Goal: Task Accomplishment & Management: Use online tool/utility

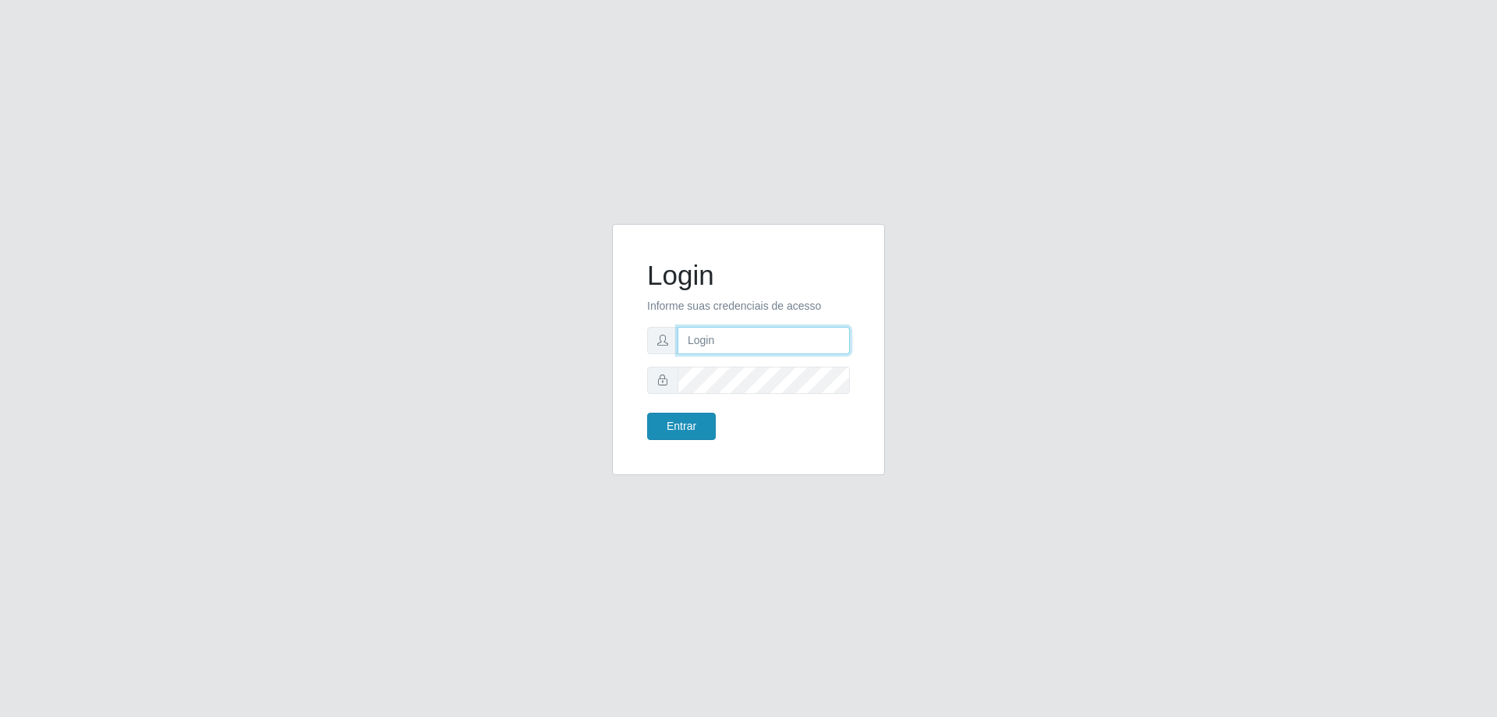
type input "[EMAIL_ADDRESS][DOMAIN_NAME]"
click at [683, 434] on button "Entrar" at bounding box center [681, 425] width 69 height 27
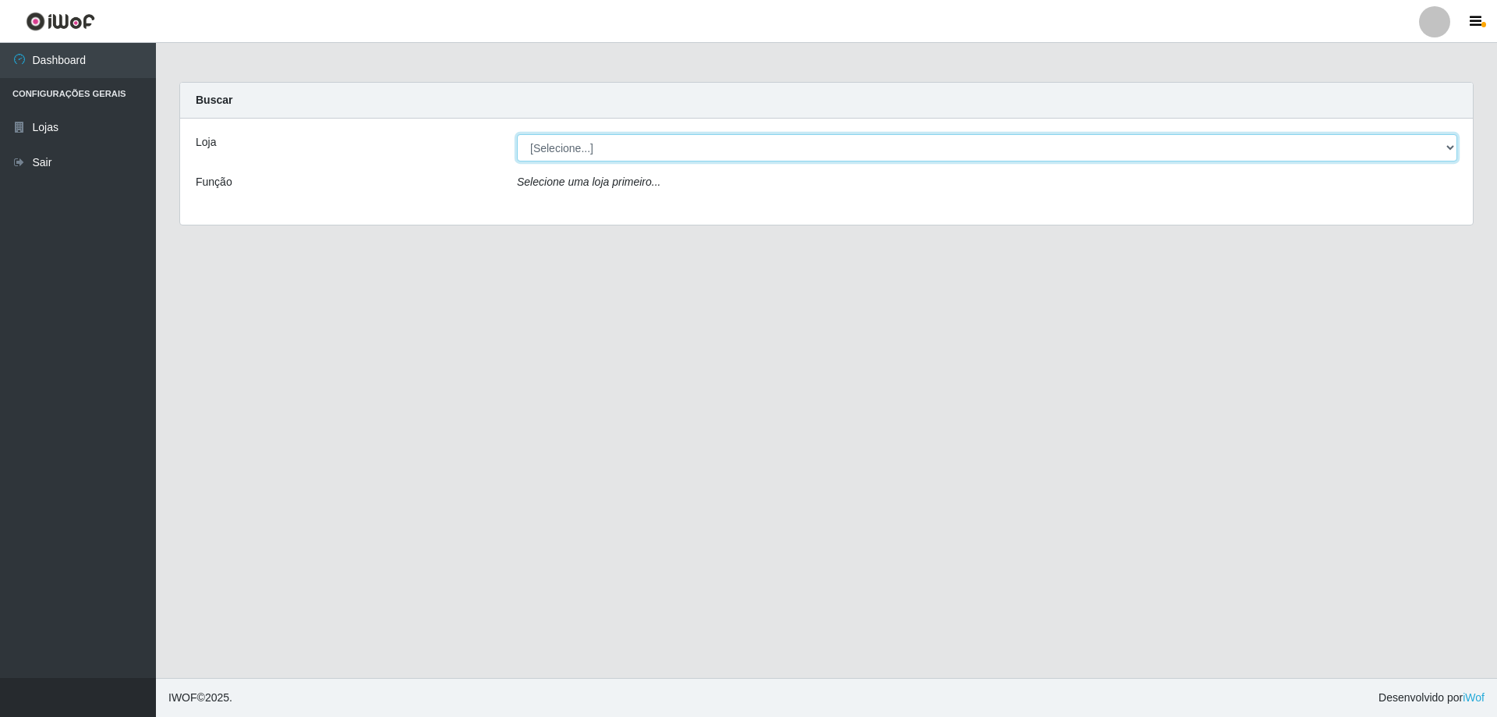
click at [1442, 140] on select "[Selecione...] SuperShow Bis - [GEOGRAPHIC_DATA]" at bounding box center [987, 147] width 940 height 27
select select "59"
click at [517, 134] on select "[Selecione...] SuperShow Bis - [GEOGRAPHIC_DATA]" at bounding box center [987, 147] width 940 height 27
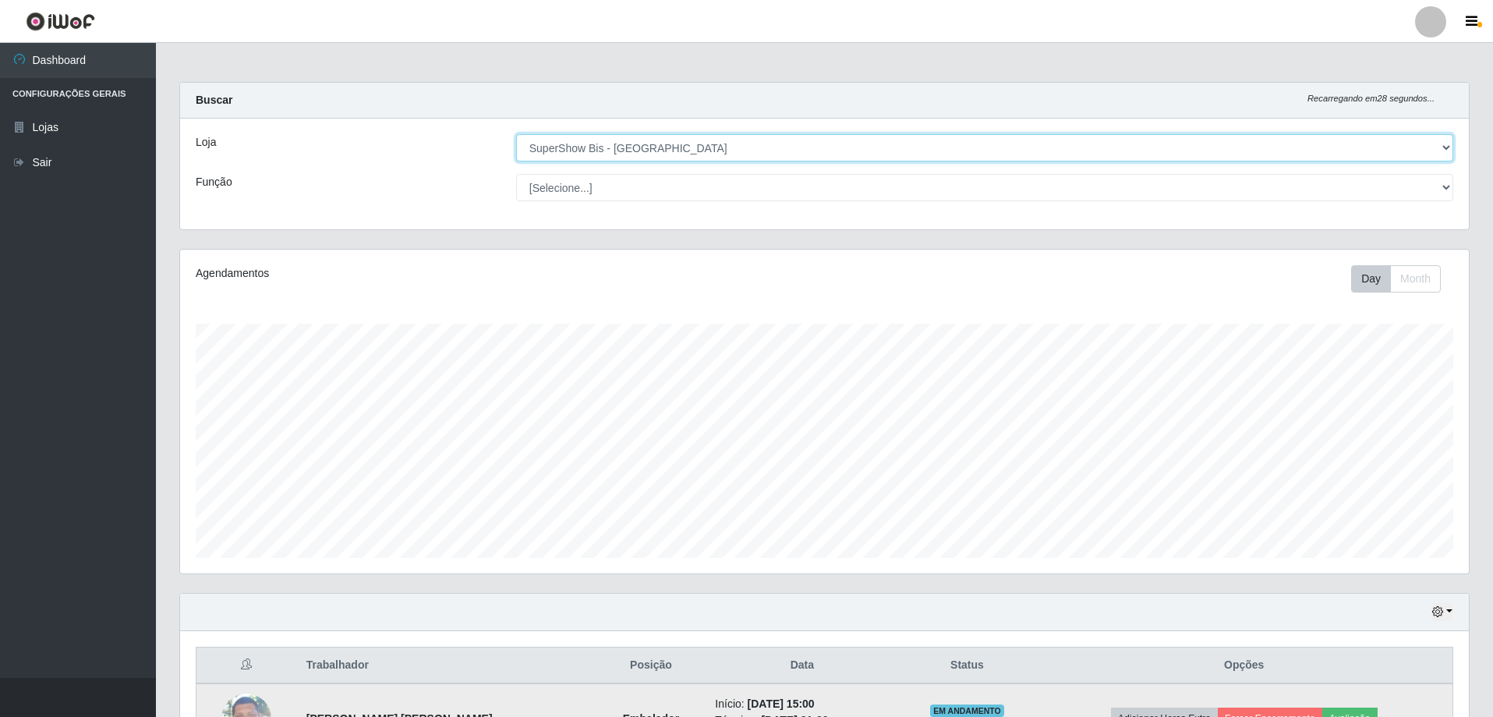
scroll to position [111, 0]
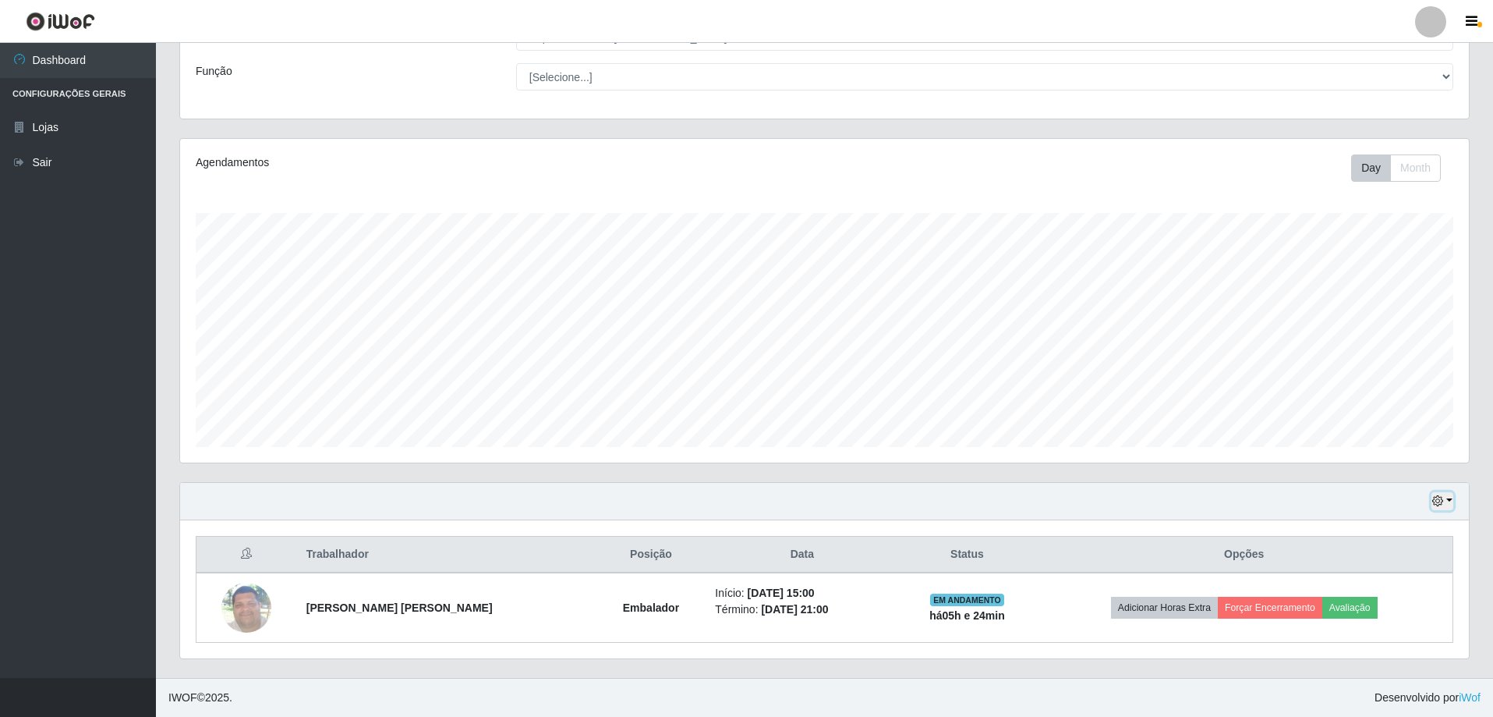
click at [1449, 497] on button "button" at bounding box center [1443, 501] width 22 height 18
click at [1364, 409] on button "3 dias" at bounding box center [1390, 410] width 123 height 33
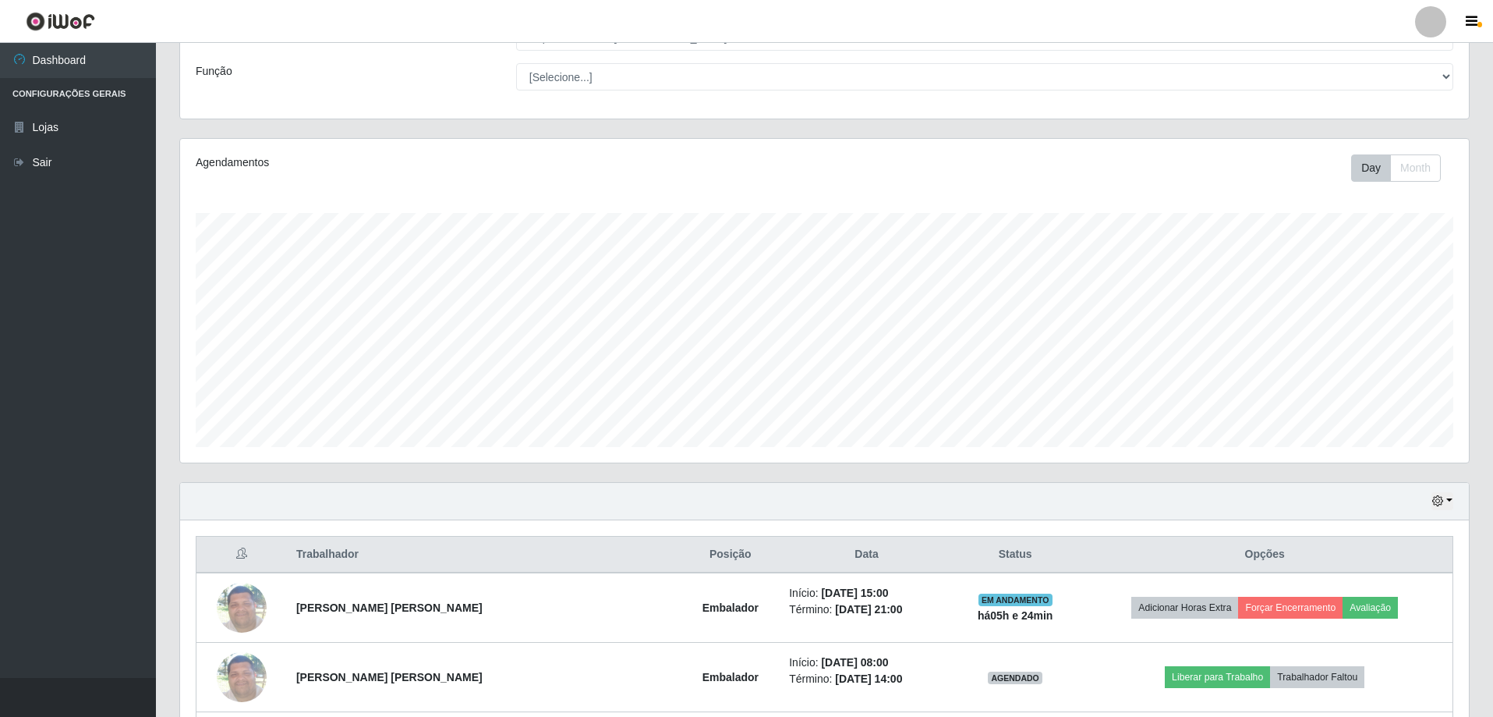
scroll to position [250, 0]
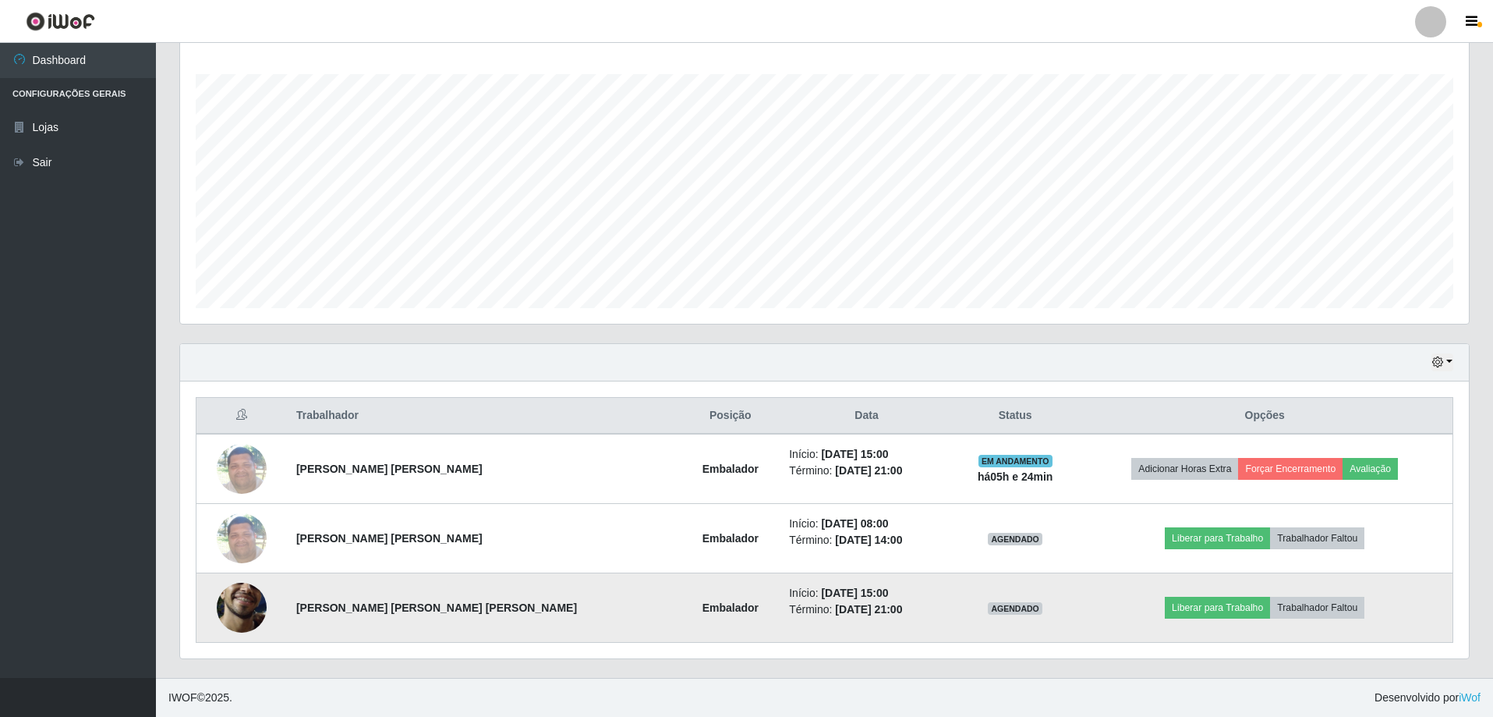
click at [255, 611] on img at bounding box center [242, 607] width 50 height 111
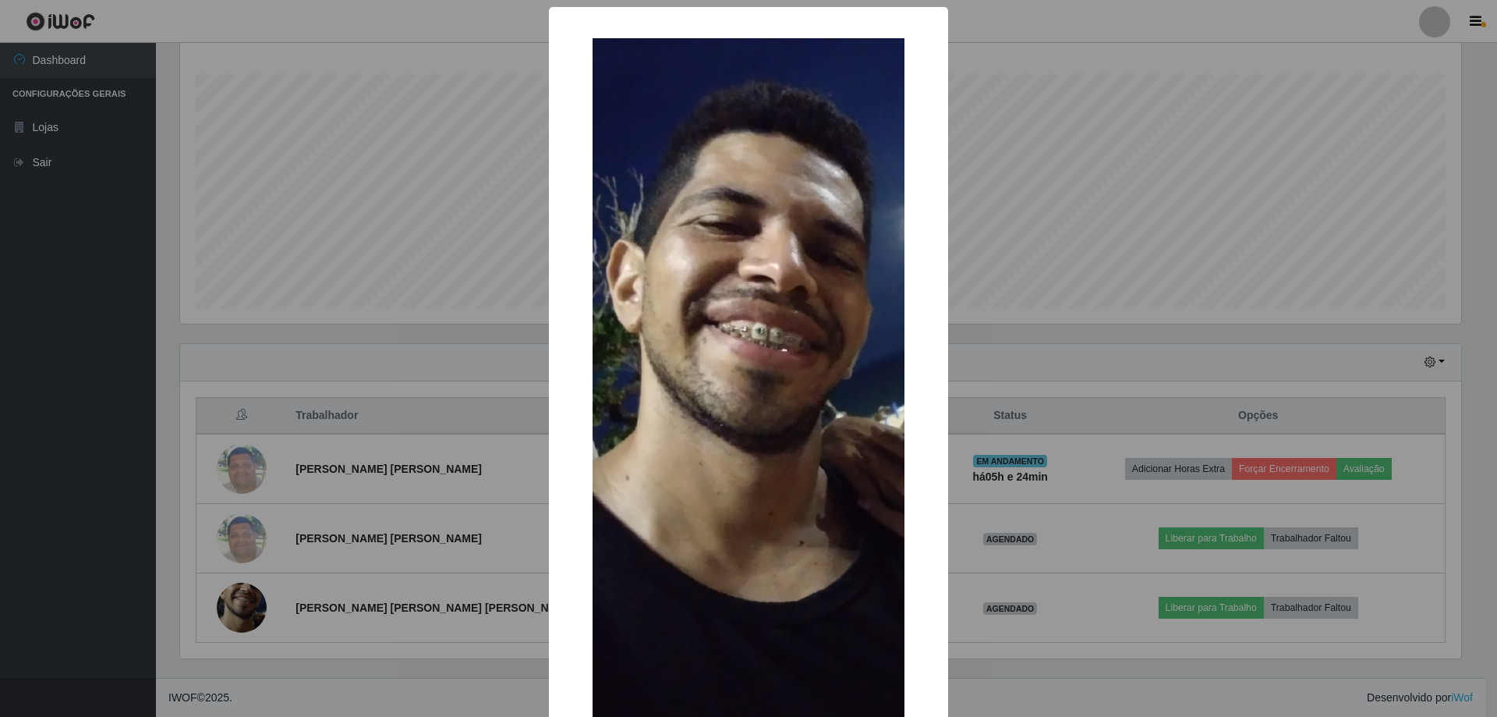
click at [1071, 235] on div "× OK Cancel" at bounding box center [748, 358] width 1497 height 717
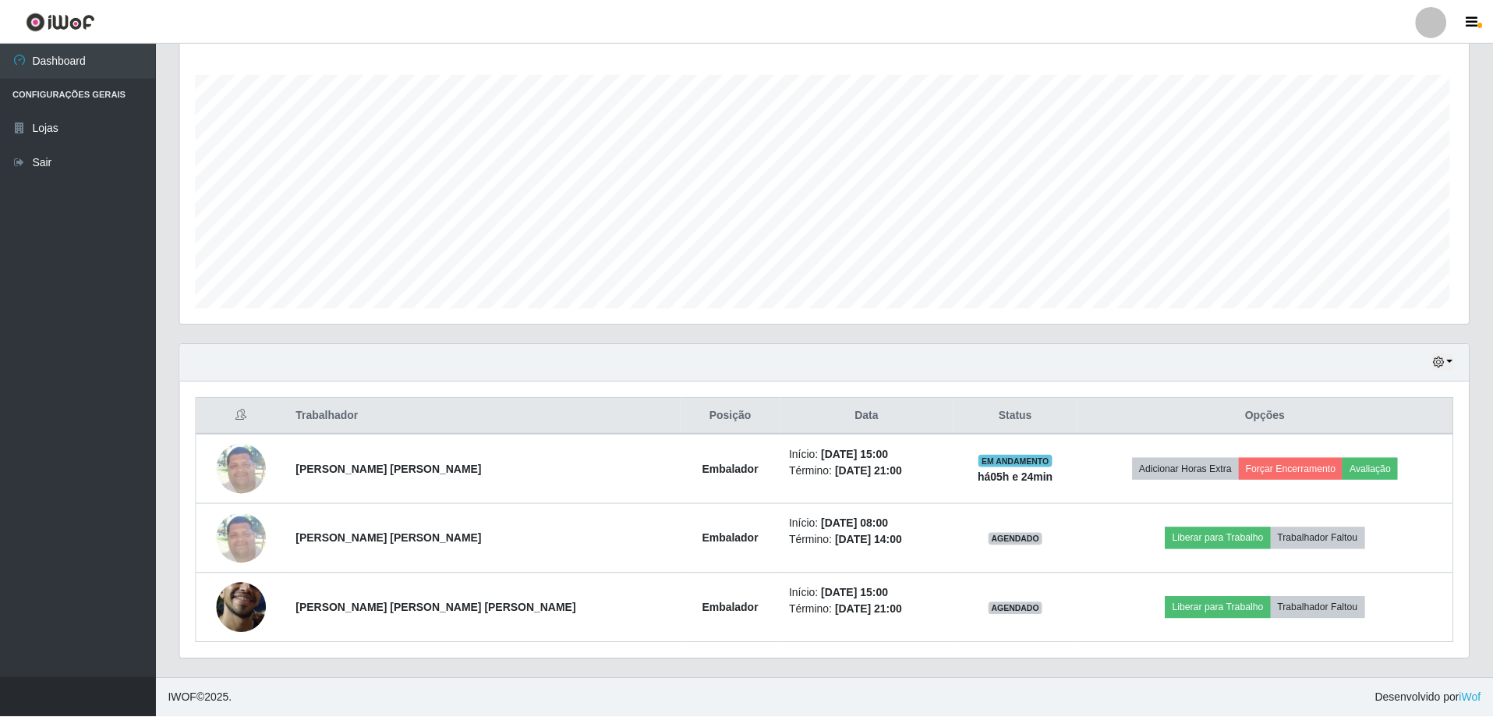
scroll to position [324, 1289]
click at [1453, 364] on div "Hoje 1 dia 3 dias 1 Semana Não encerrados" at bounding box center [824, 362] width 1289 height 37
click at [1449, 363] on button "button" at bounding box center [1443, 362] width 22 height 18
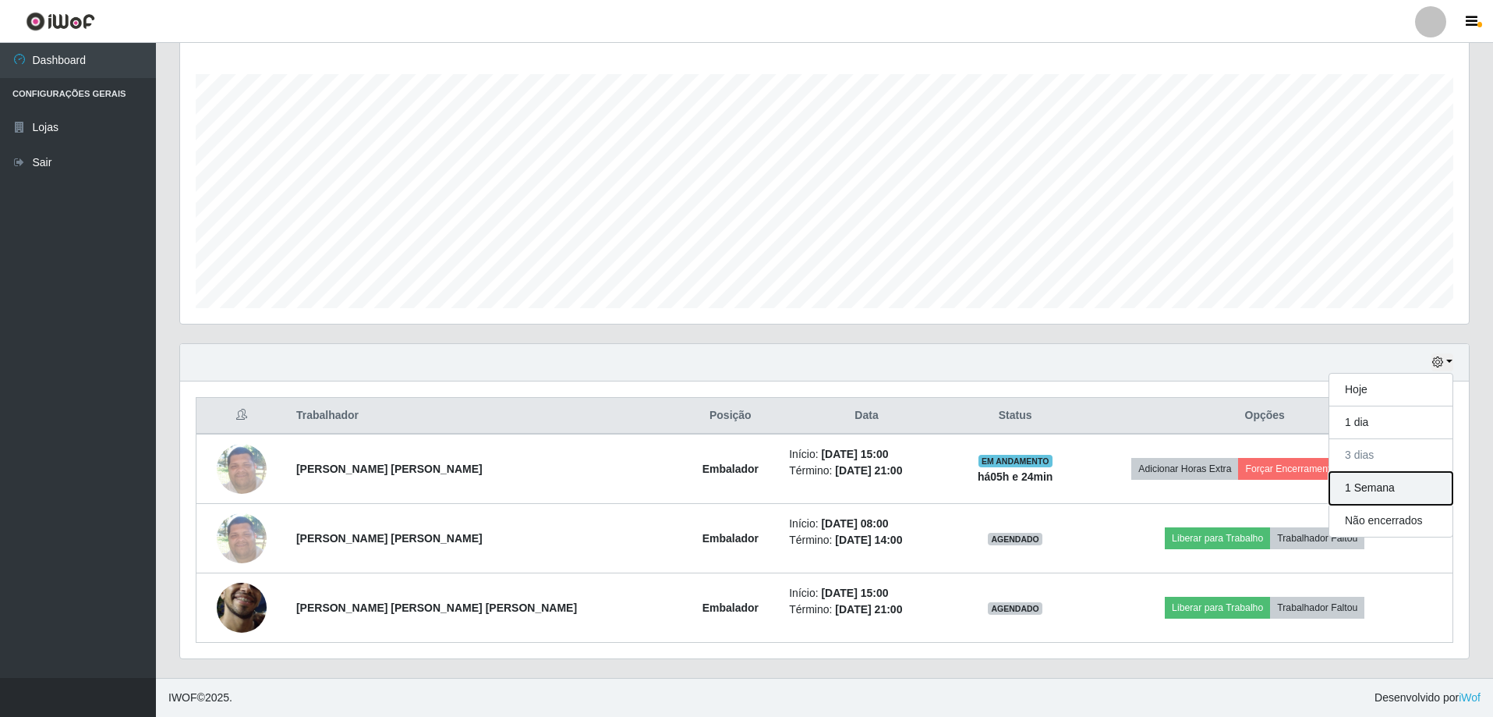
click at [1359, 489] on button "1 Semana" at bounding box center [1390, 488] width 123 height 33
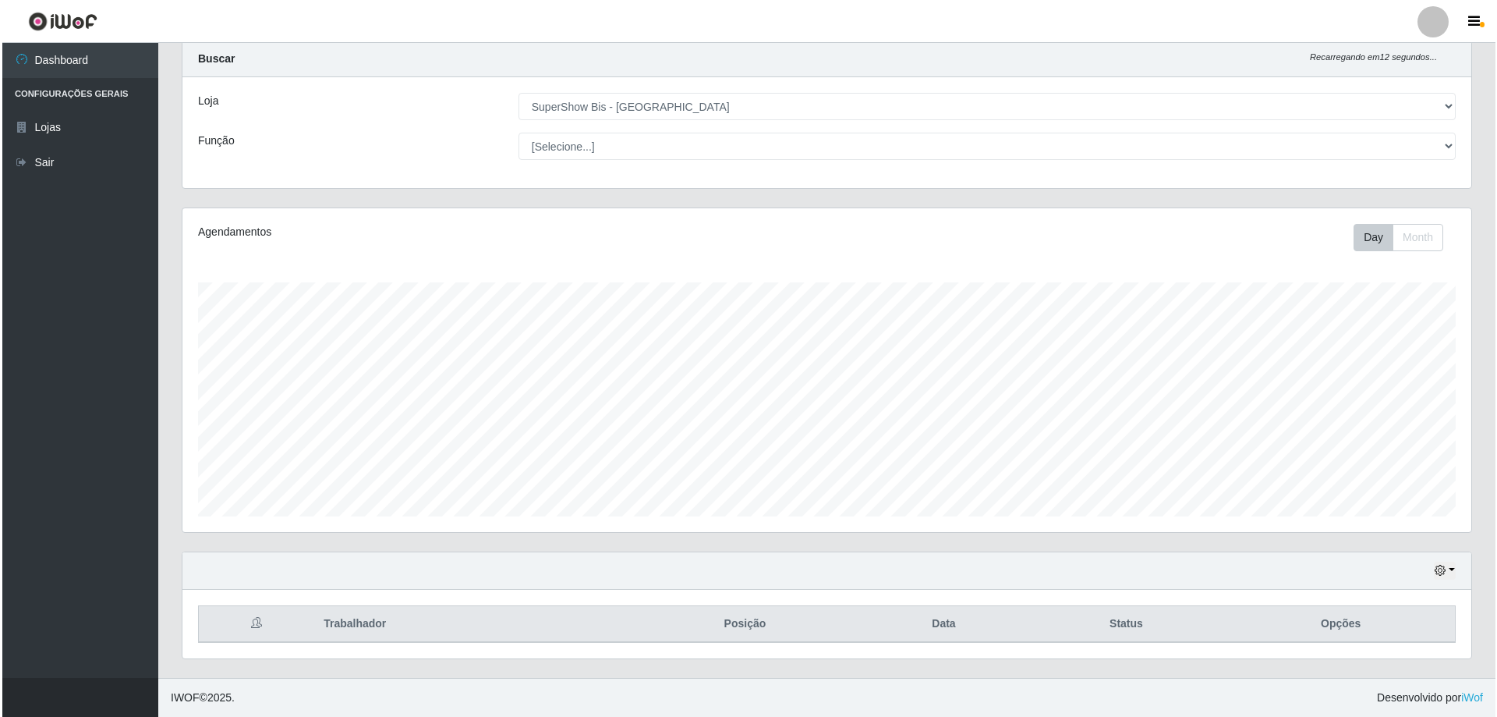
scroll to position [250, 0]
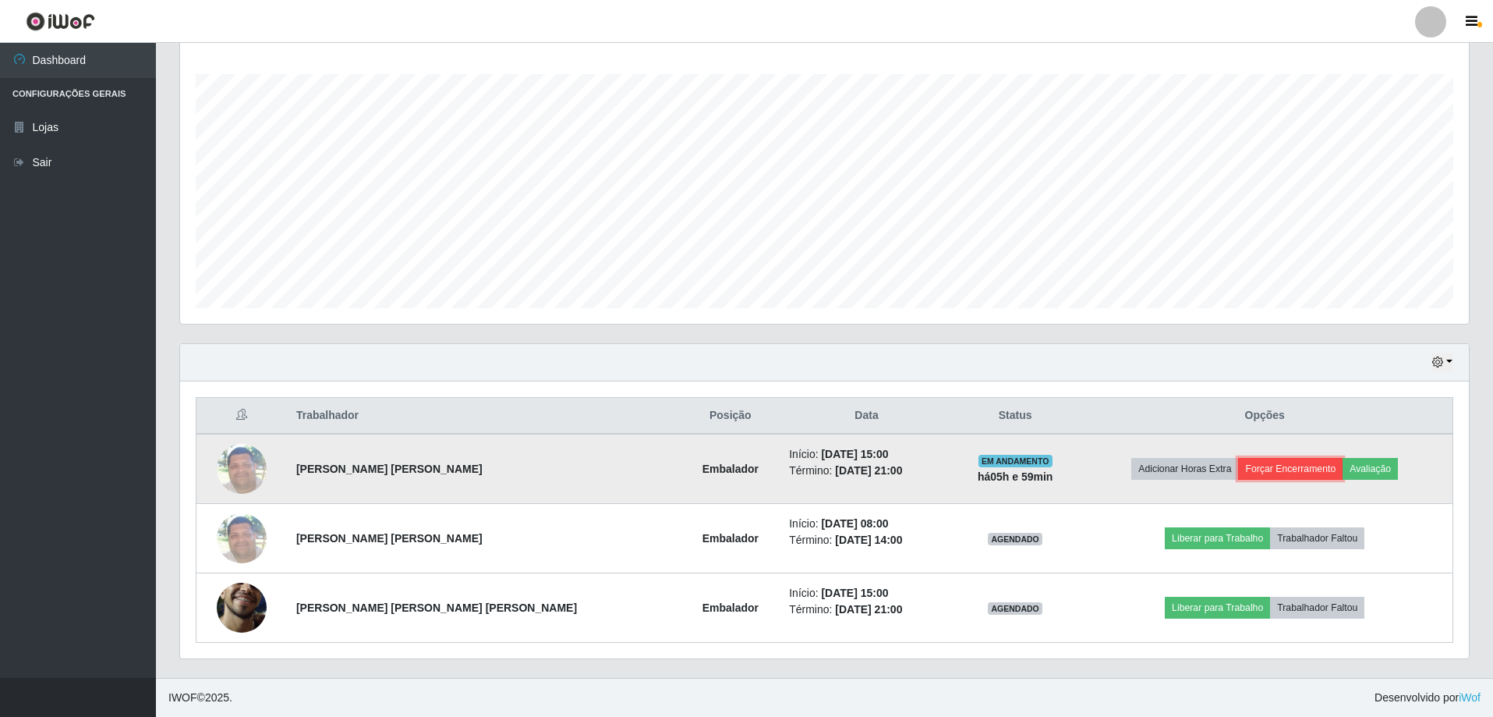
click at [1240, 473] on button "Forçar Encerramento" at bounding box center [1290, 469] width 104 height 22
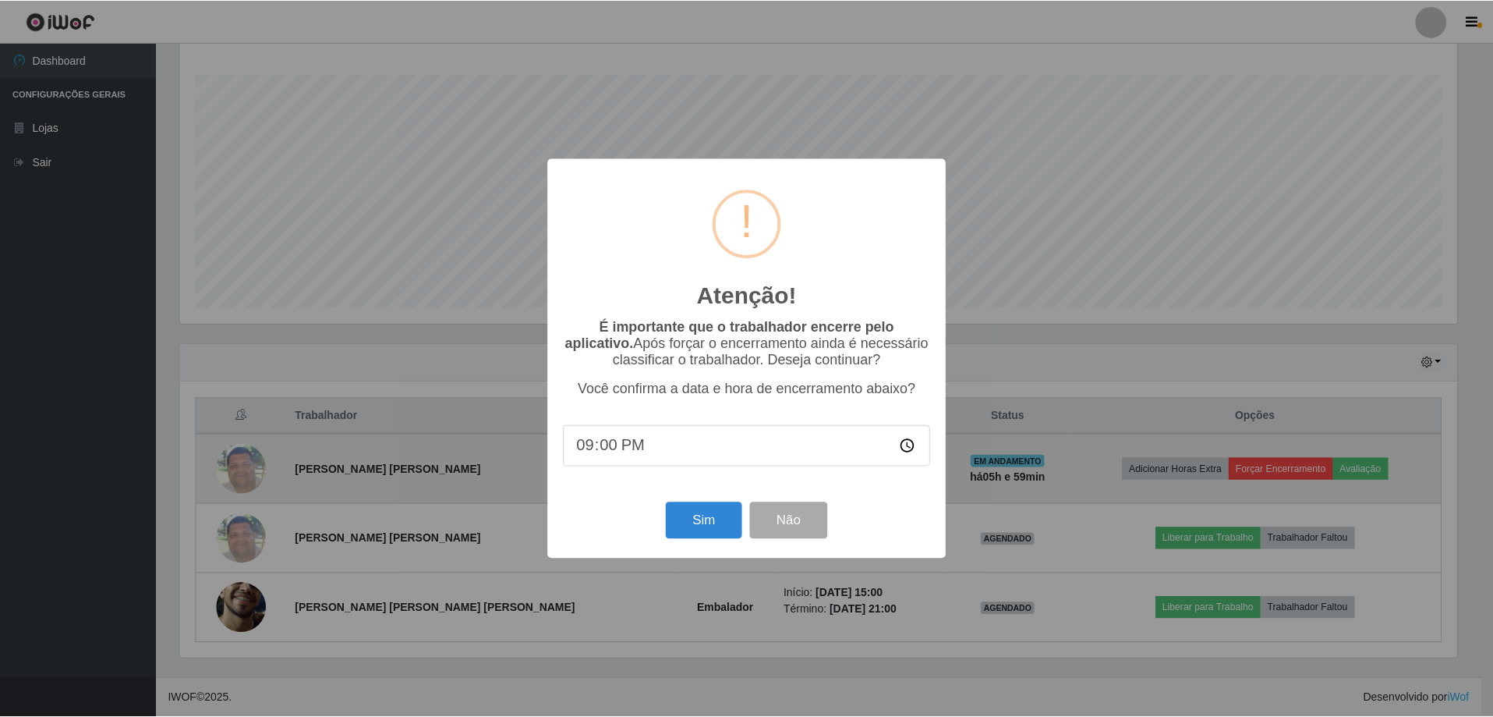
scroll to position [324, 1281]
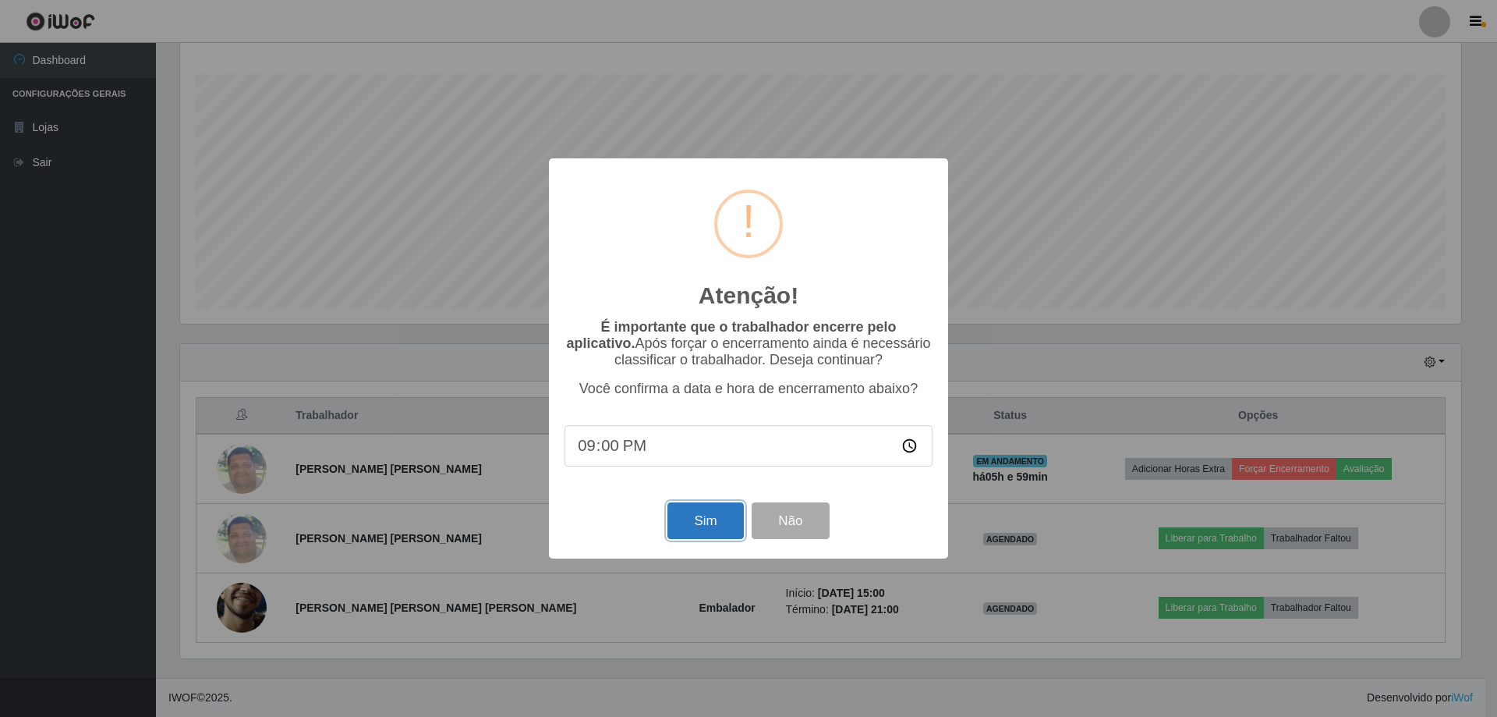
click at [705, 536] on button "Sim" at bounding box center [705, 520] width 76 height 37
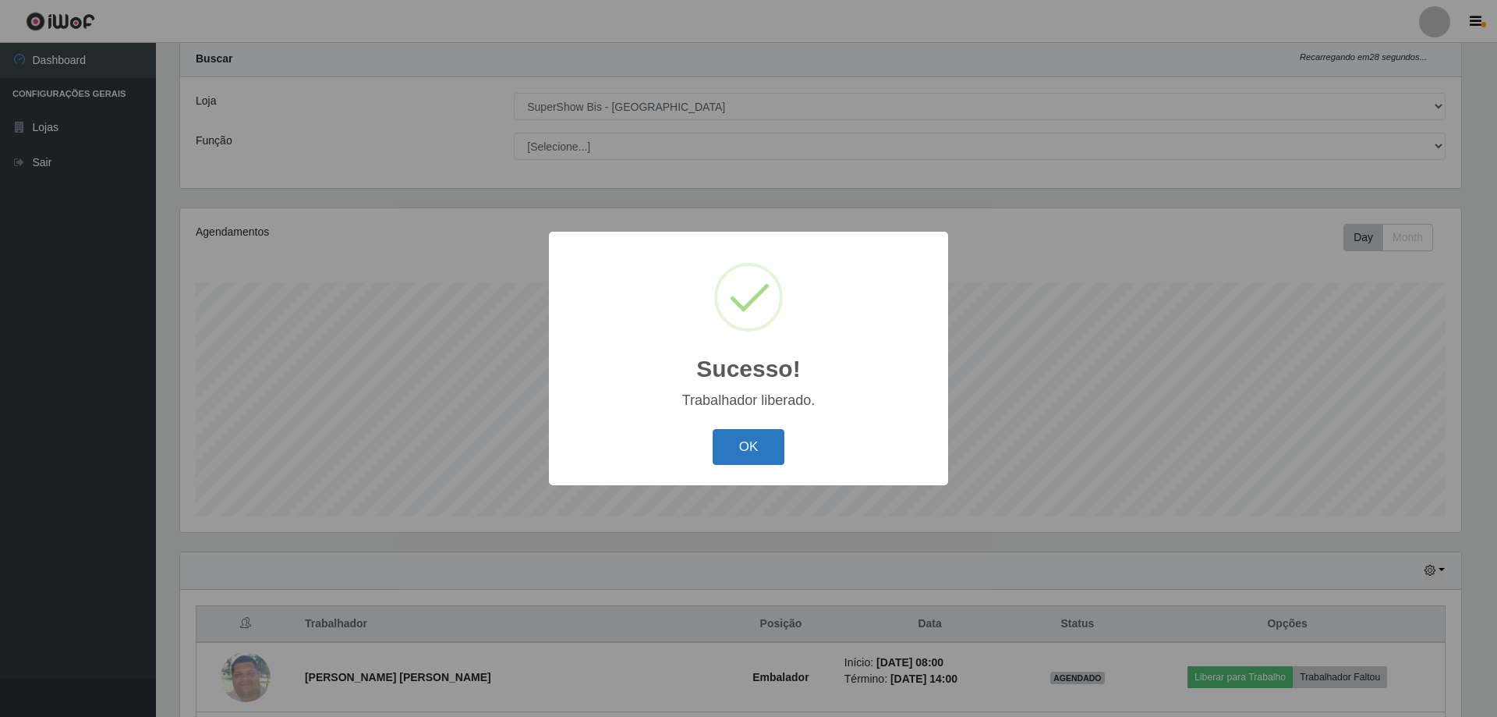
click at [734, 449] on button "OK" at bounding box center [749, 447] width 73 height 37
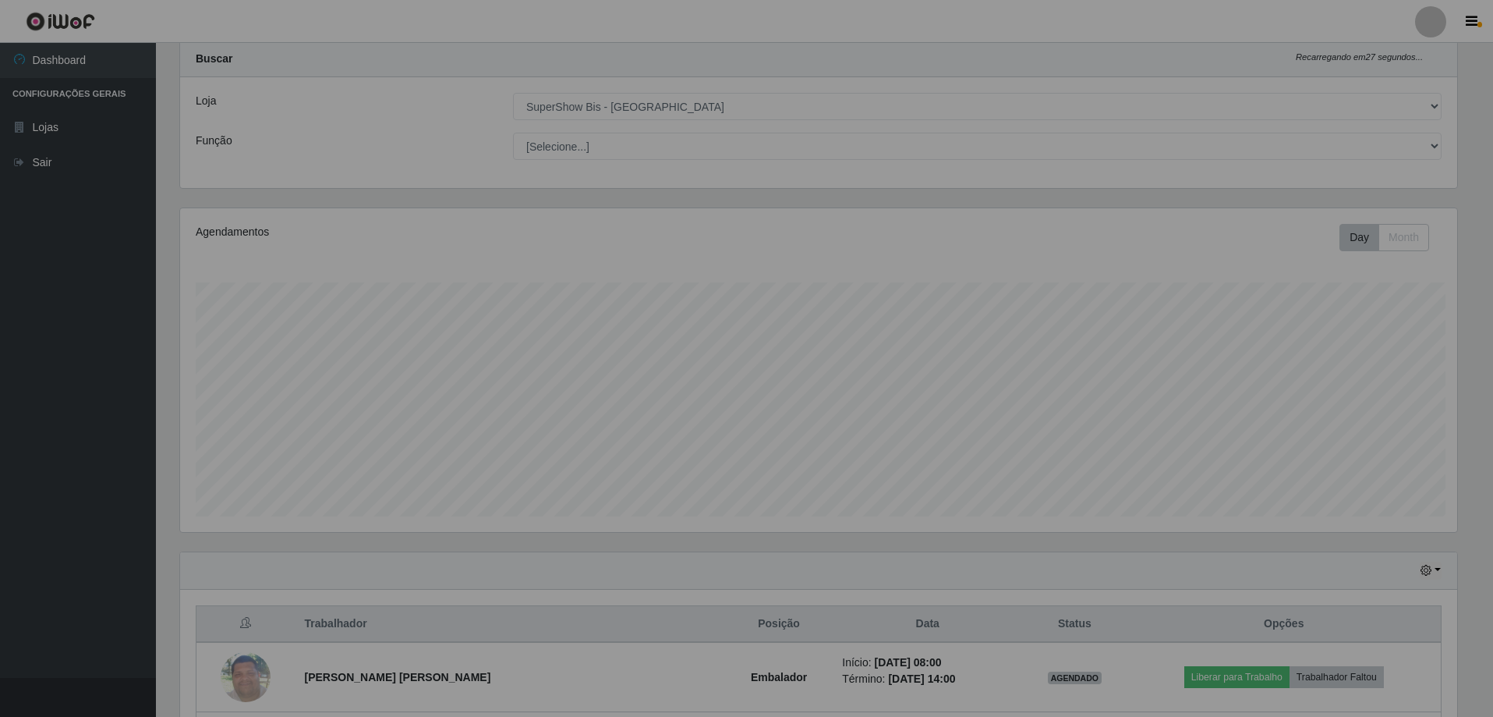
scroll to position [324, 1289]
